Goal: Check status: Check status

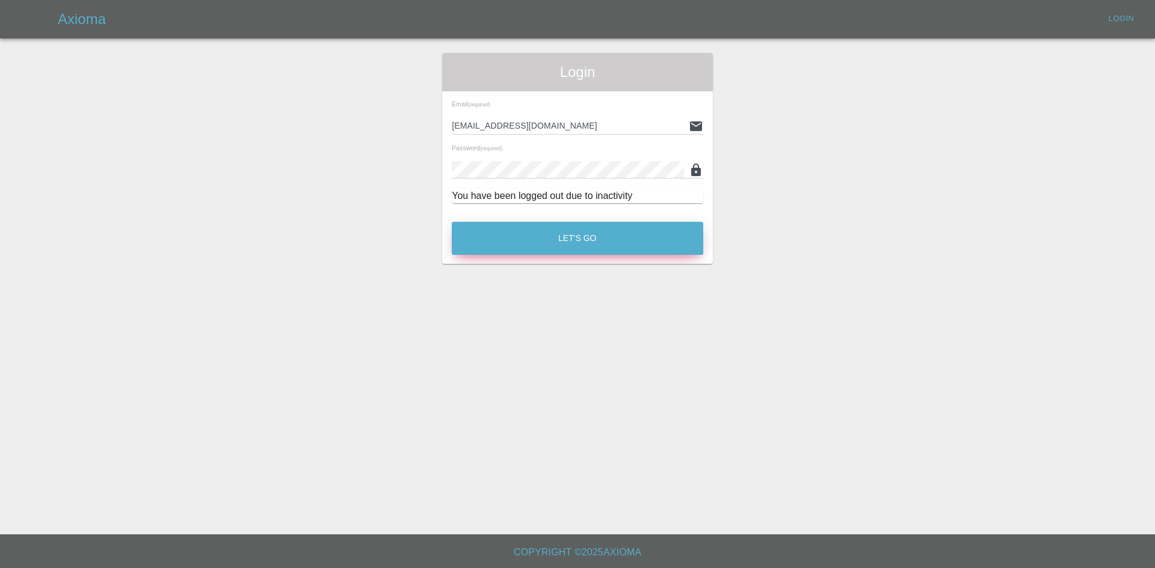
click at [520, 236] on button "Let's Go" at bounding box center [577, 238] width 251 height 33
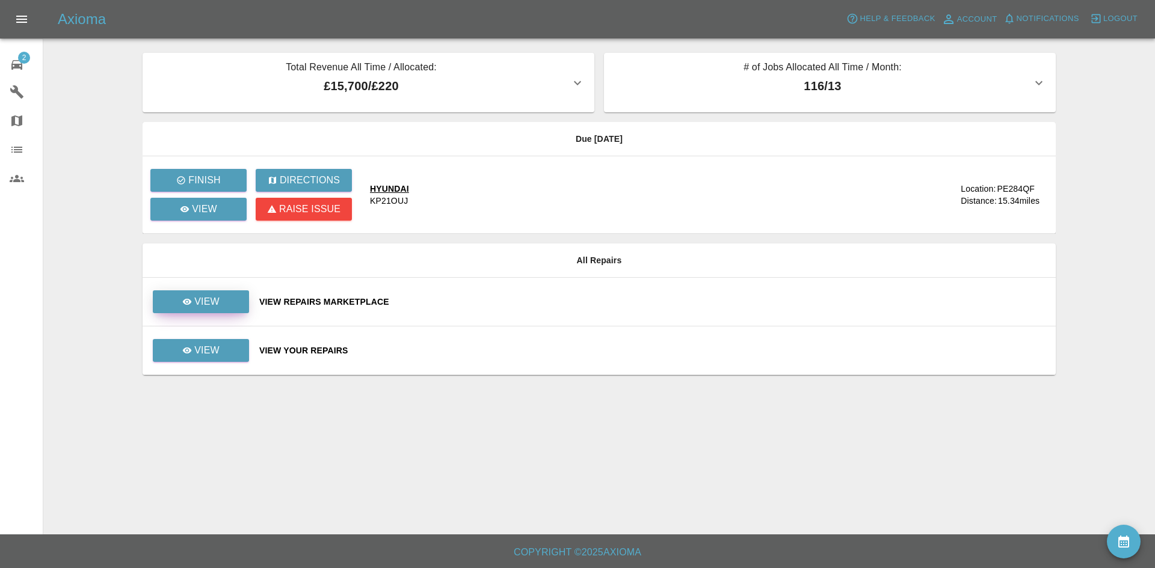
click at [215, 301] on p "View" at bounding box center [206, 302] width 25 height 14
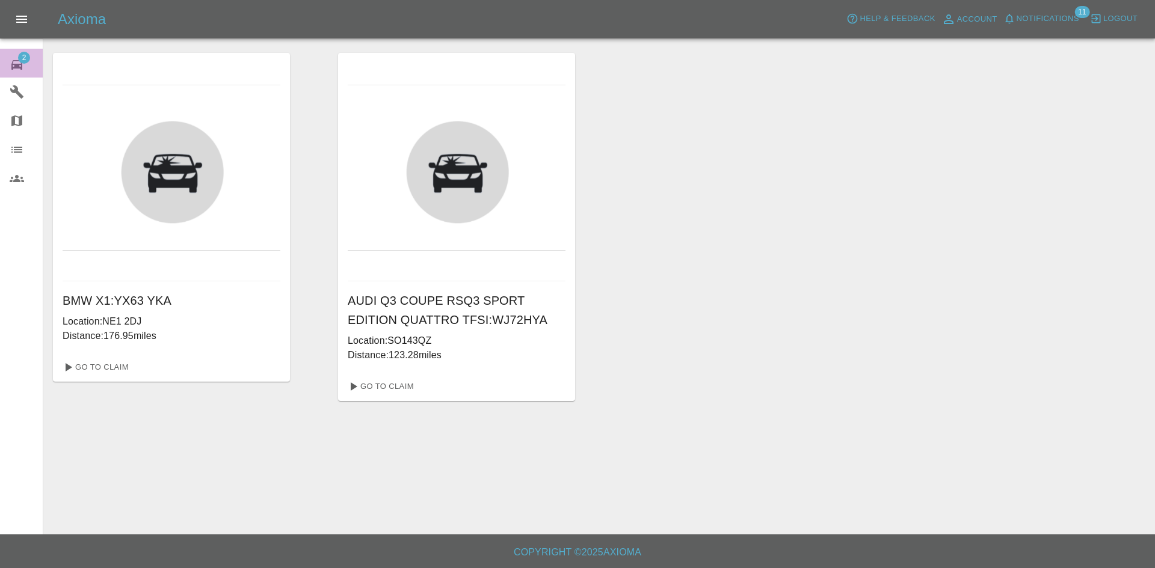
click at [17, 52] on link "2 Repair home" at bounding box center [21, 63] width 43 height 29
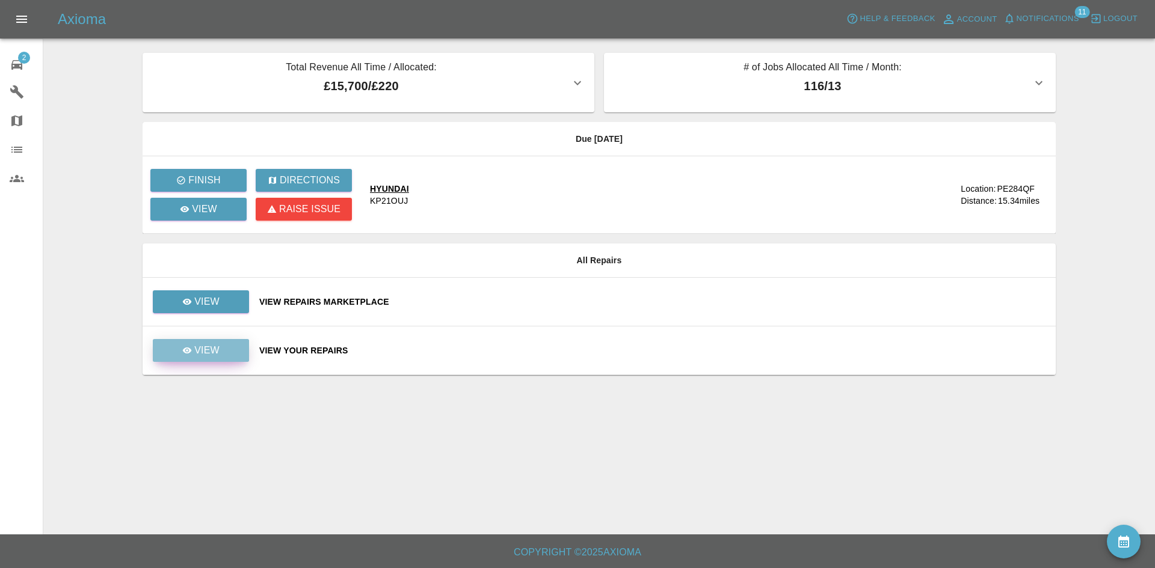
click at [233, 352] on link "View" at bounding box center [201, 350] width 96 height 23
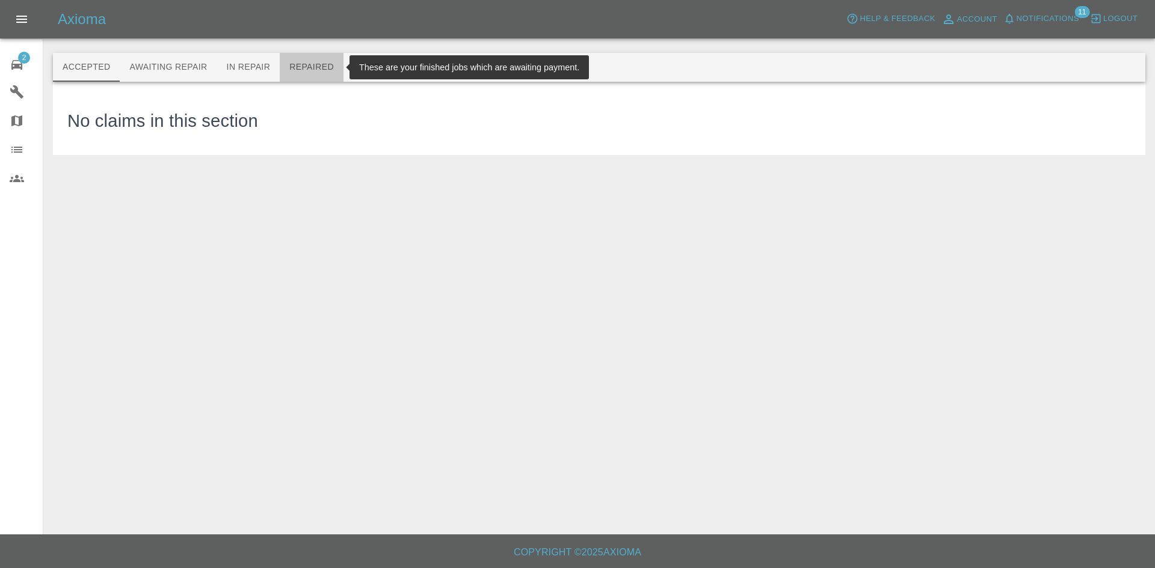
click at [317, 69] on button "Repaired" at bounding box center [312, 67] width 64 height 29
click at [170, 69] on button "Awaiting Repair" at bounding box center [168, 67] width 97 height 29
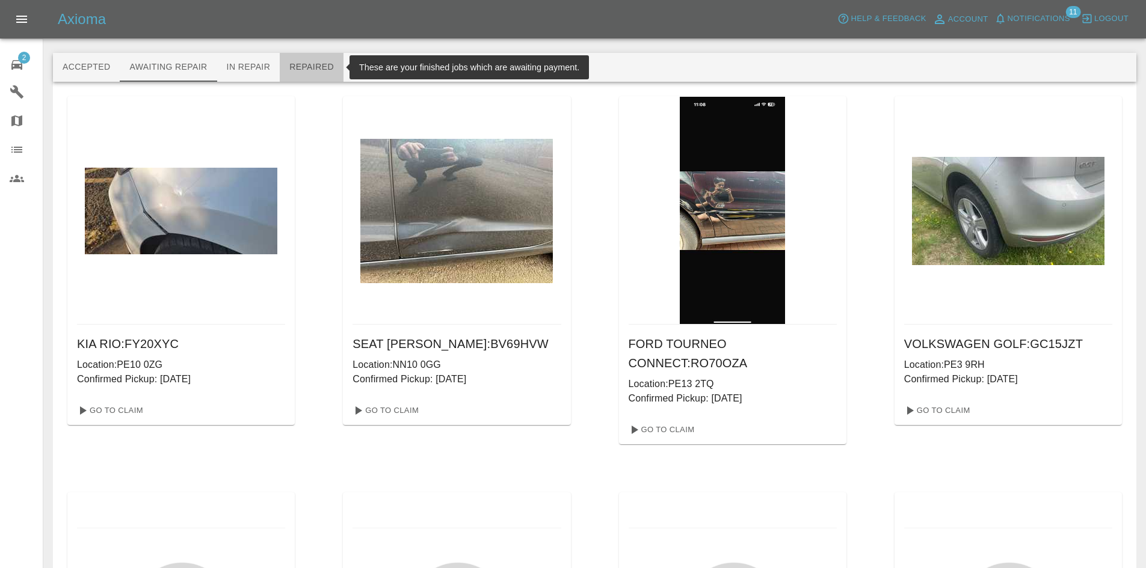
click at [283, 71] on button "Repaired" at bounding box center [312, 67] width 64 height 29
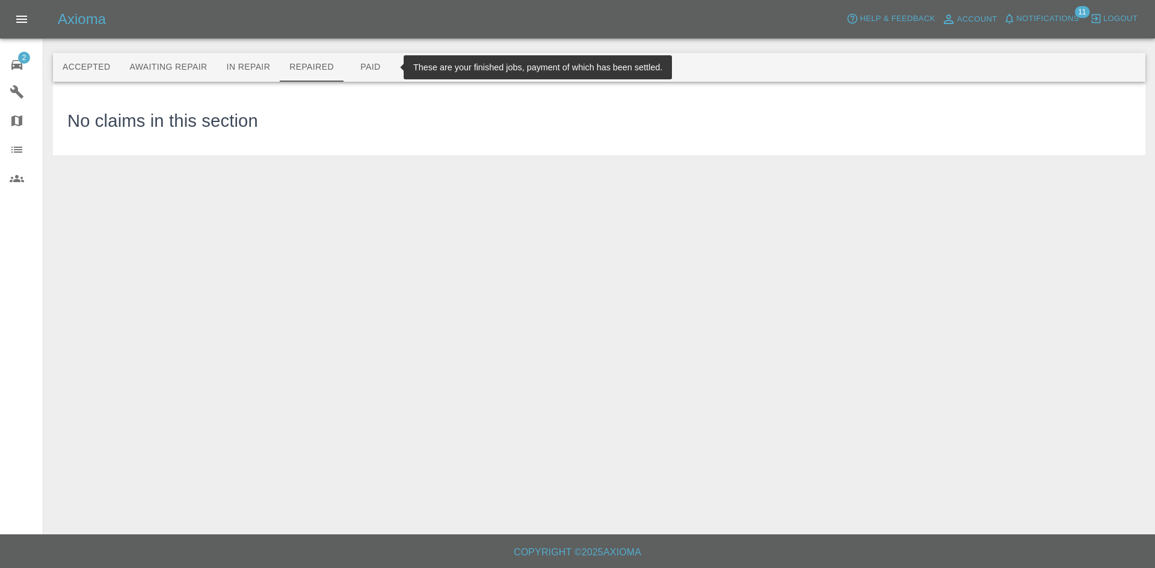
click at [380, 64] on button "Paid" at bounding box center [370, 67] width 54 height 29
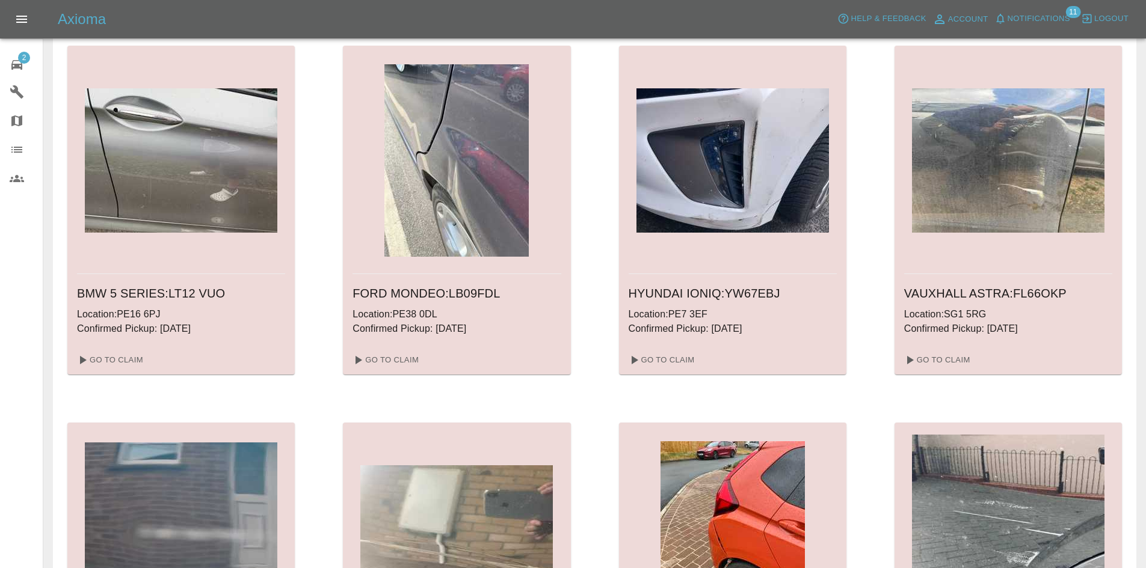
scroll to position [387, 0]
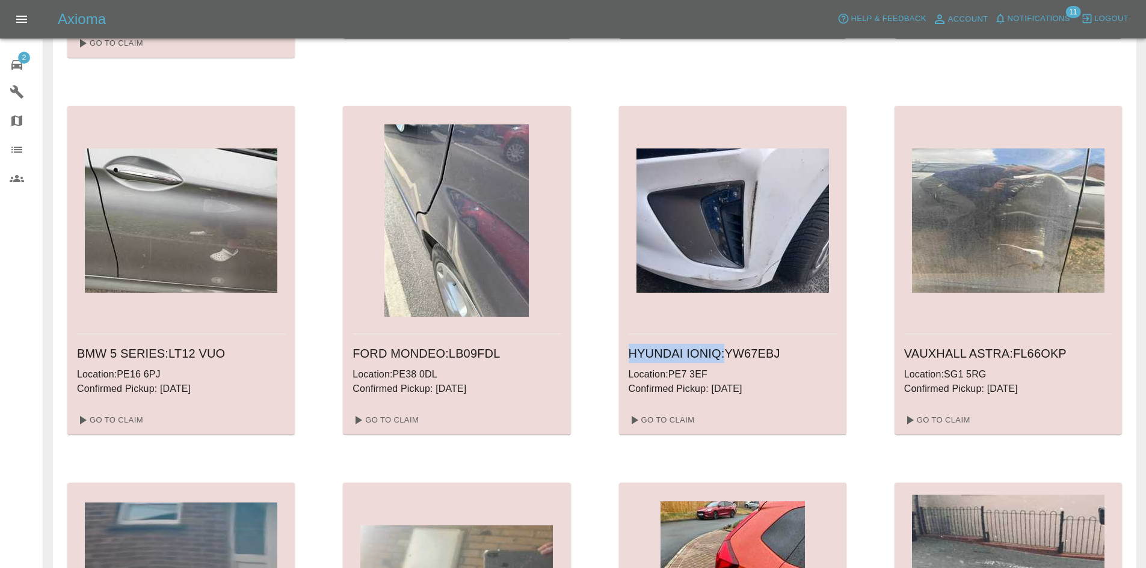
drag, startPoint x: 628, startPoint y: 356, endPoint x: 725, endPoint y: 356, distance: 96.2
click at [725, 356] on h6 "HYUNDAI IONIQ : YW67EBJ" at bounding box center [732, 353] width 208 height 19
